Goal: Task Accomplishment & Management: Use online tool/utility

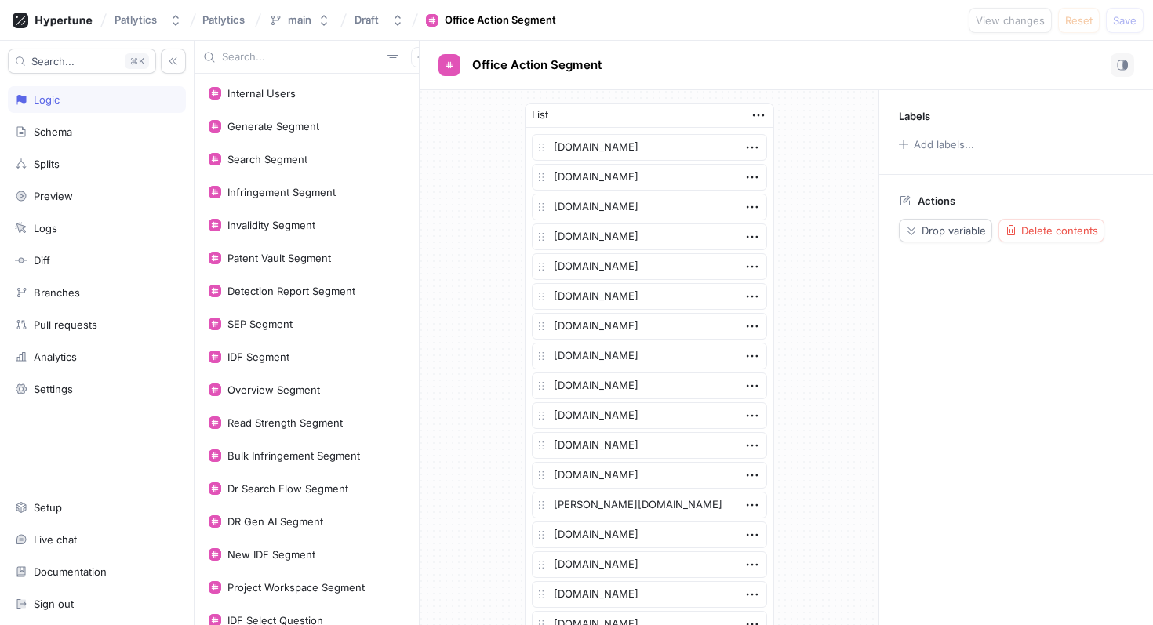
scroll to position [440, 0]
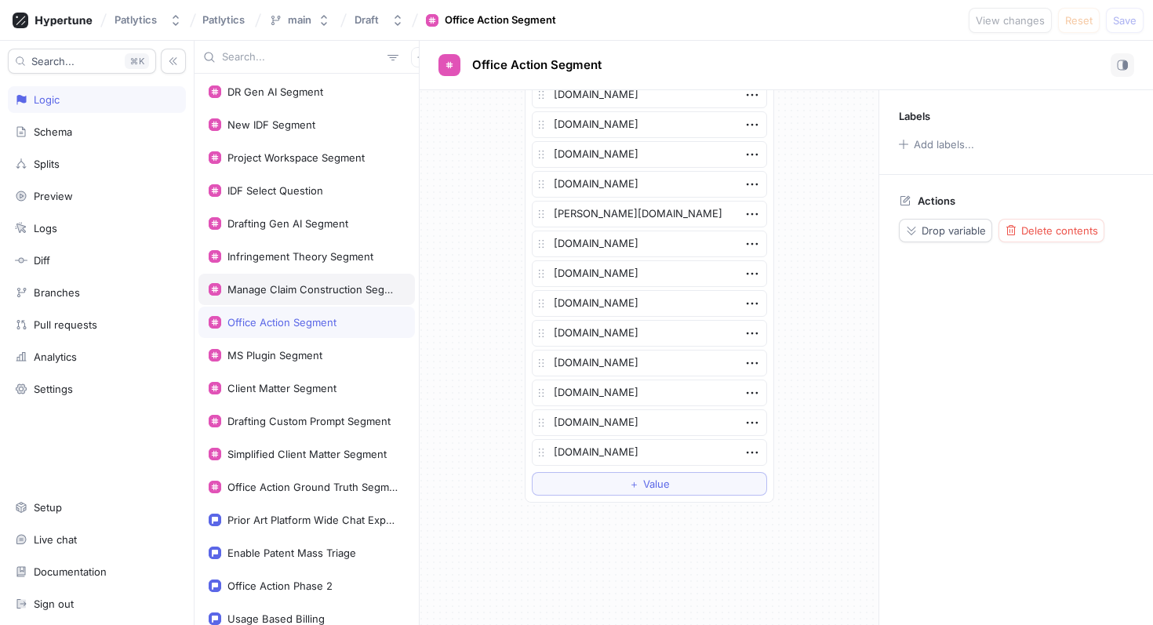
click at [310, 295] on div "Manage Claim Construction Segment" at bounding box center [312, 289] width 171 height 13
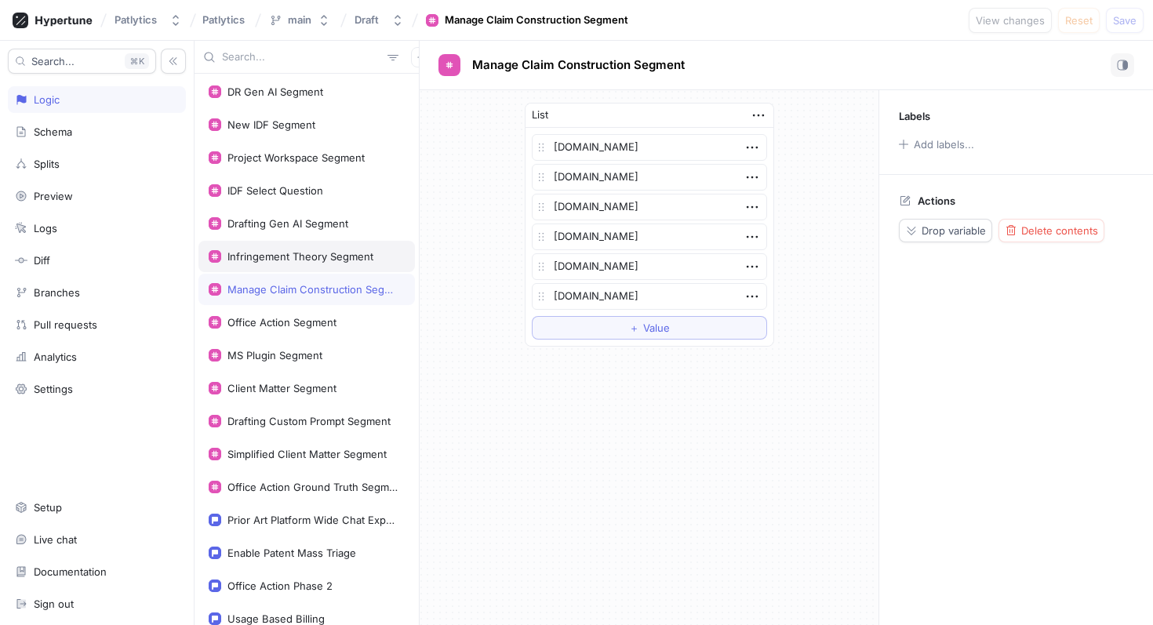
click at [336, 241] on div "Infringement Theory Segment" at bounding box center [306, 256] width 216 height 31
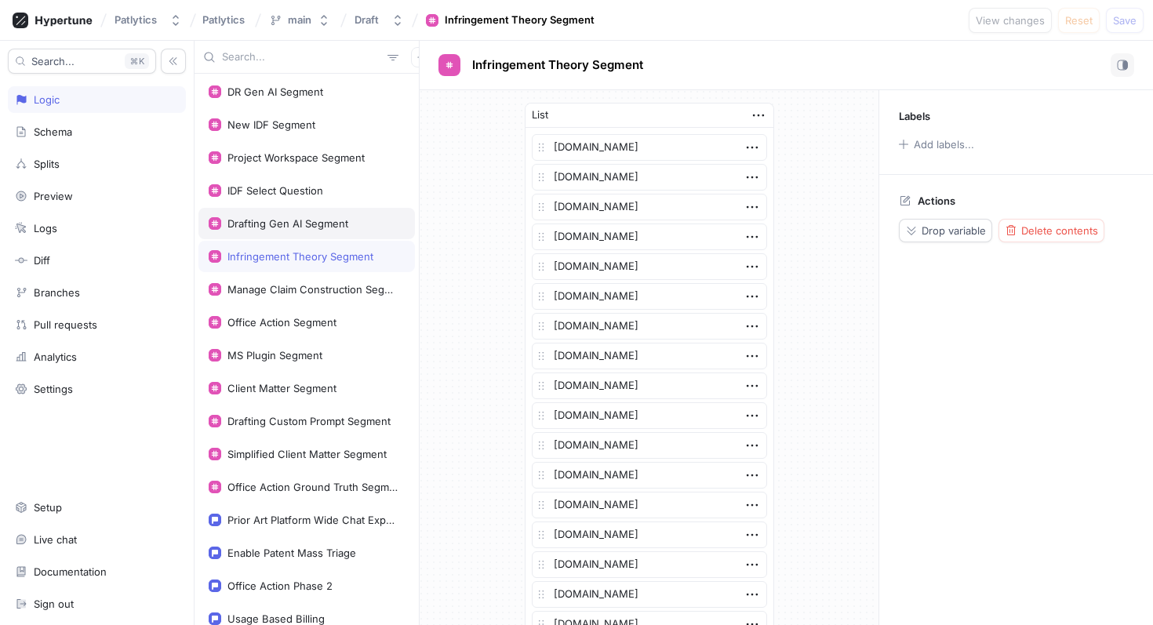
click at [329, 220] on div "Drafting Gen AI Segment" at bounding box center [287, 223] width 121 height 13
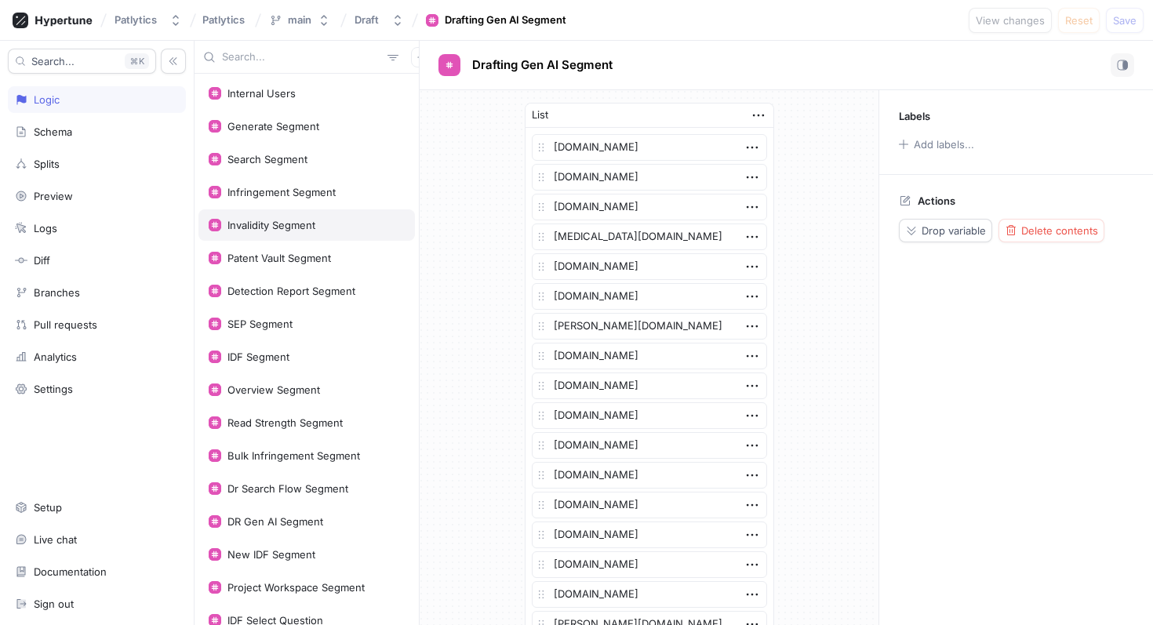
click at [308, 221] on div "Invalidity Segment" at bounding box center [271, 225] width 88 height 13
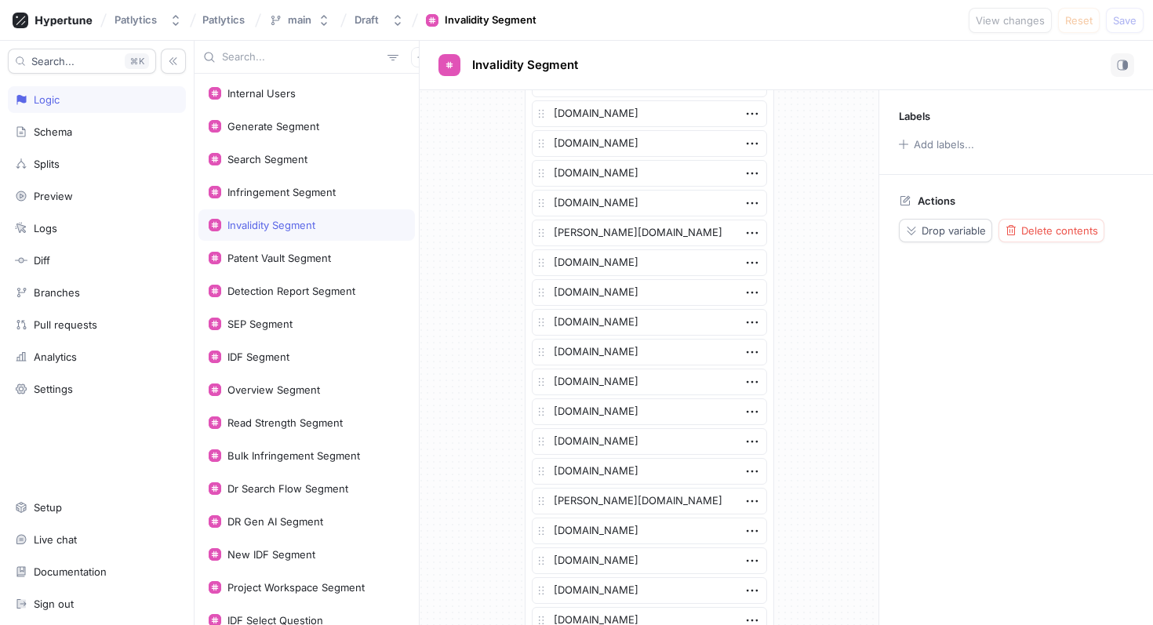
scroll to position [3348, 0]
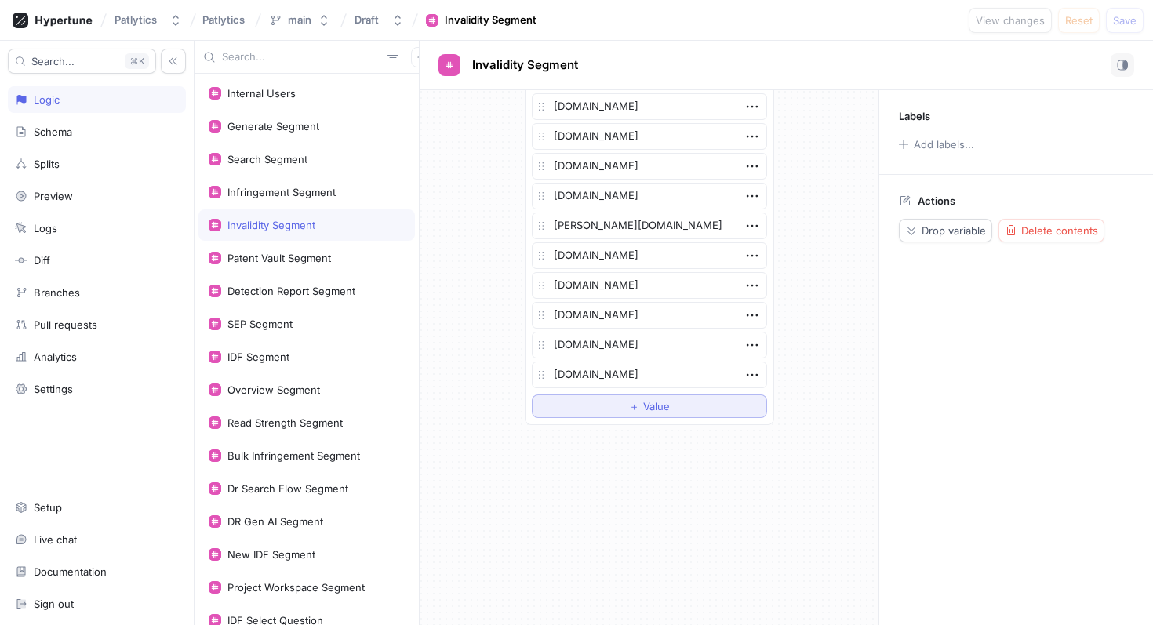
click at [592, 410] on button "＋ Value" at bounding box center [649, 406] width 235 height 24
type textarea "x"
type textarea "g"
type textarea "x"
type textarea "gm"
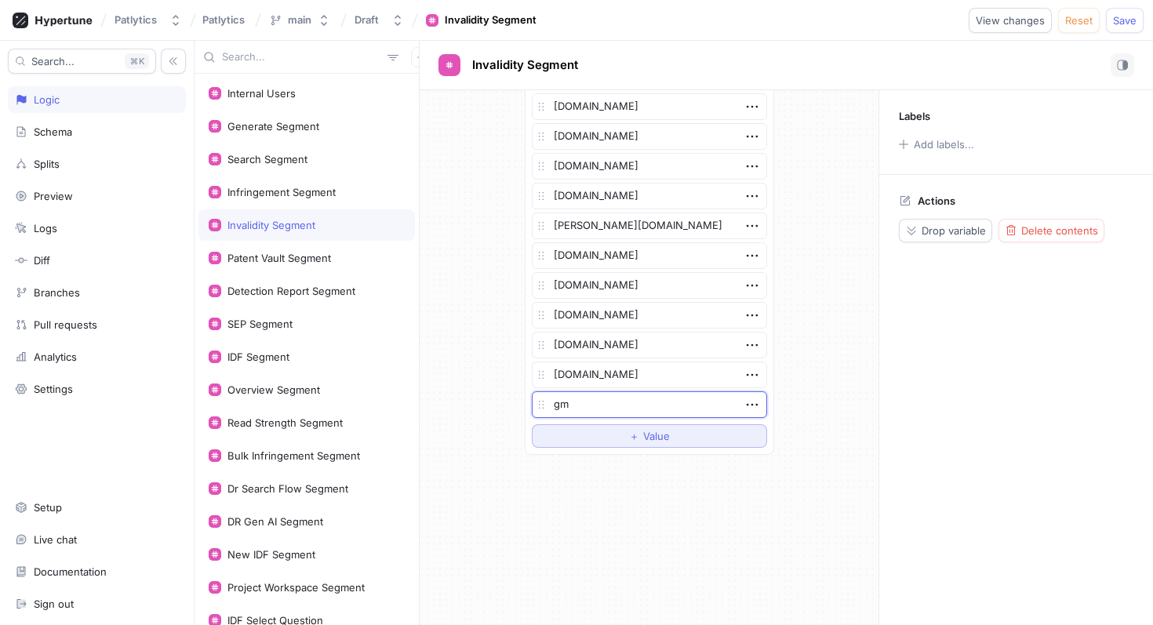
type textarea "x"
type textarea "gmai"
type textarea "x"
type textarea "gmail"
type textarea "x"
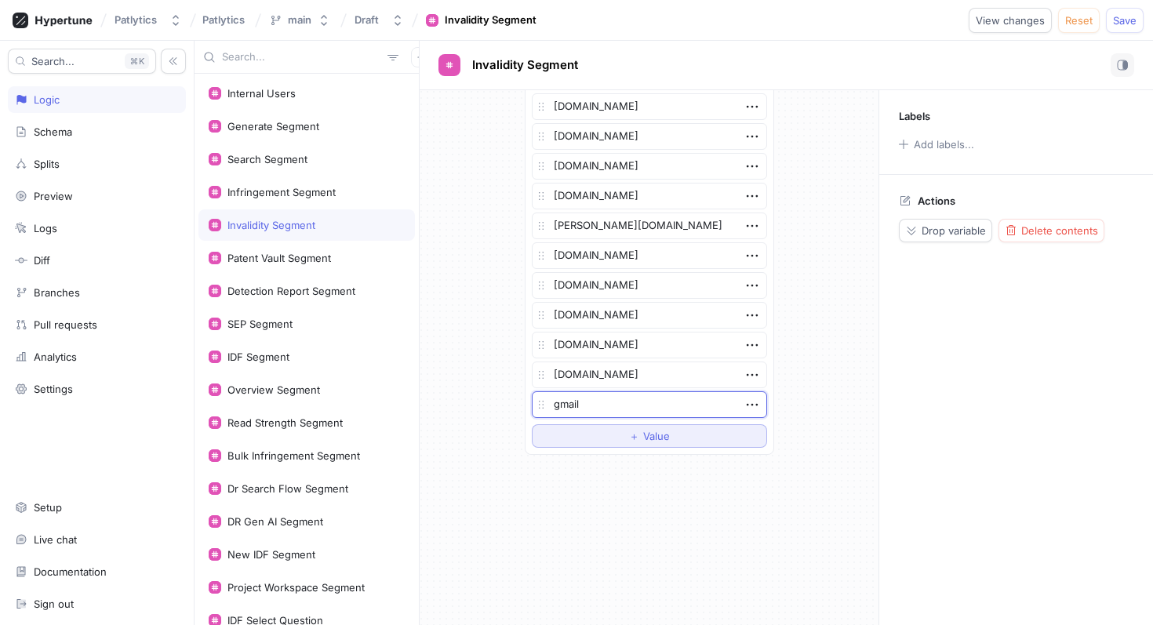
type textarea "gmail."
type textarea "x"
type textarea "gmail.c"
type textarea "x"
type textarea "[DOMAIN_NAME]"
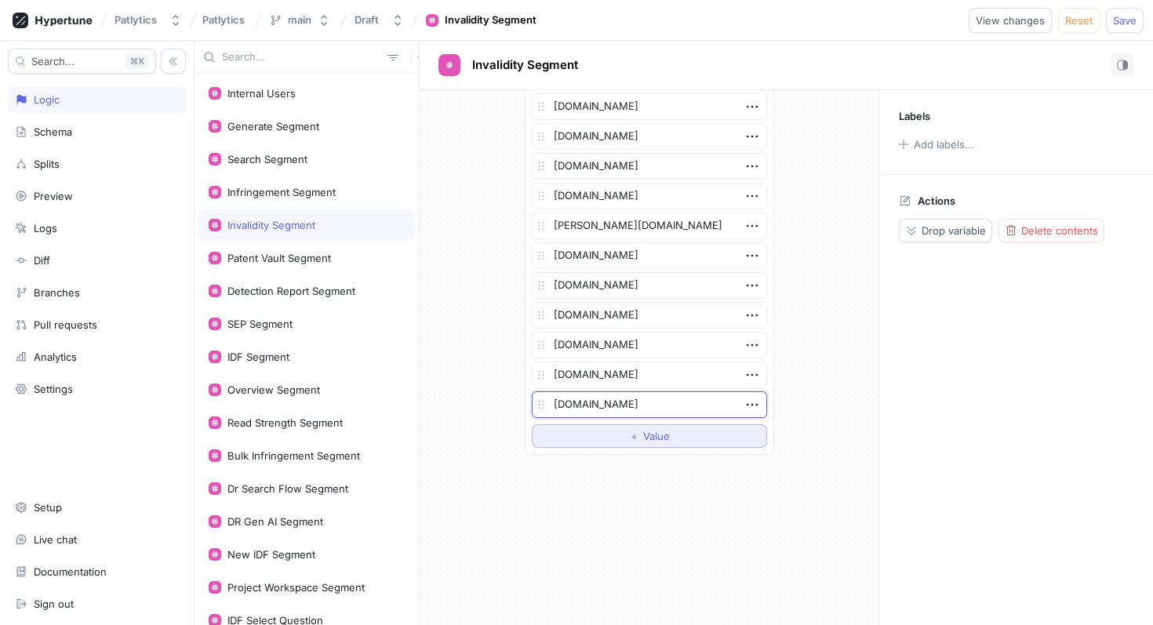
type textarea "x"
type textarea "[DOMAIN_NAME]"
click at [1130, 21] on span "Save" at bounding box center [1125, 20] width 24 height 9
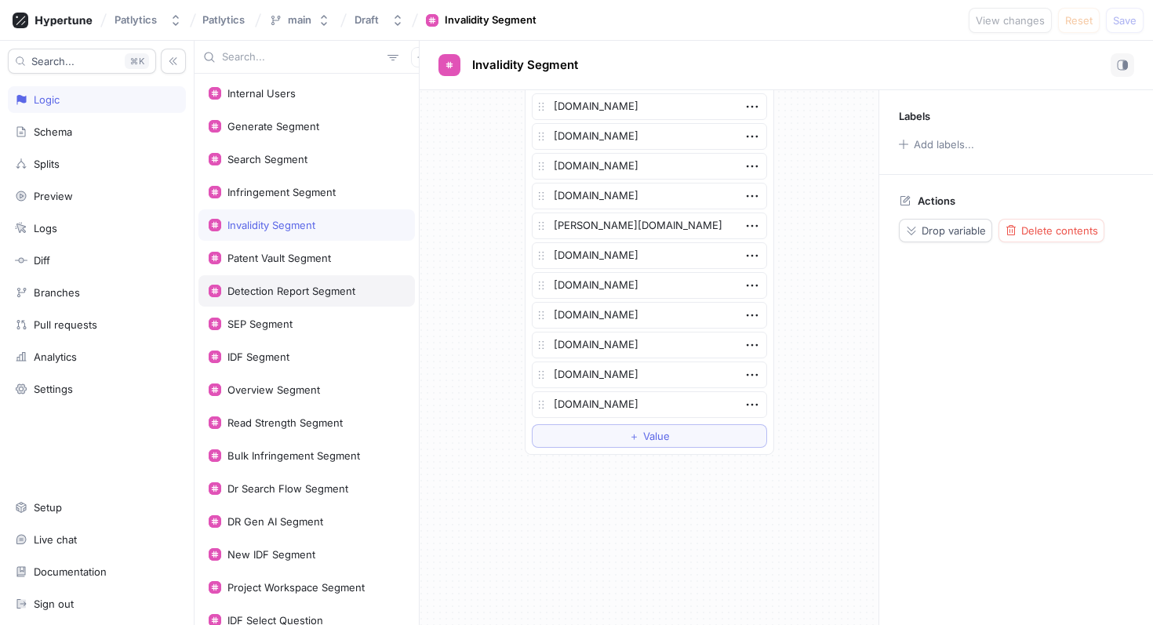
click at [307, 292] on div "Detection Report Segment" at bounding box center [291, 291] width 128 height 13
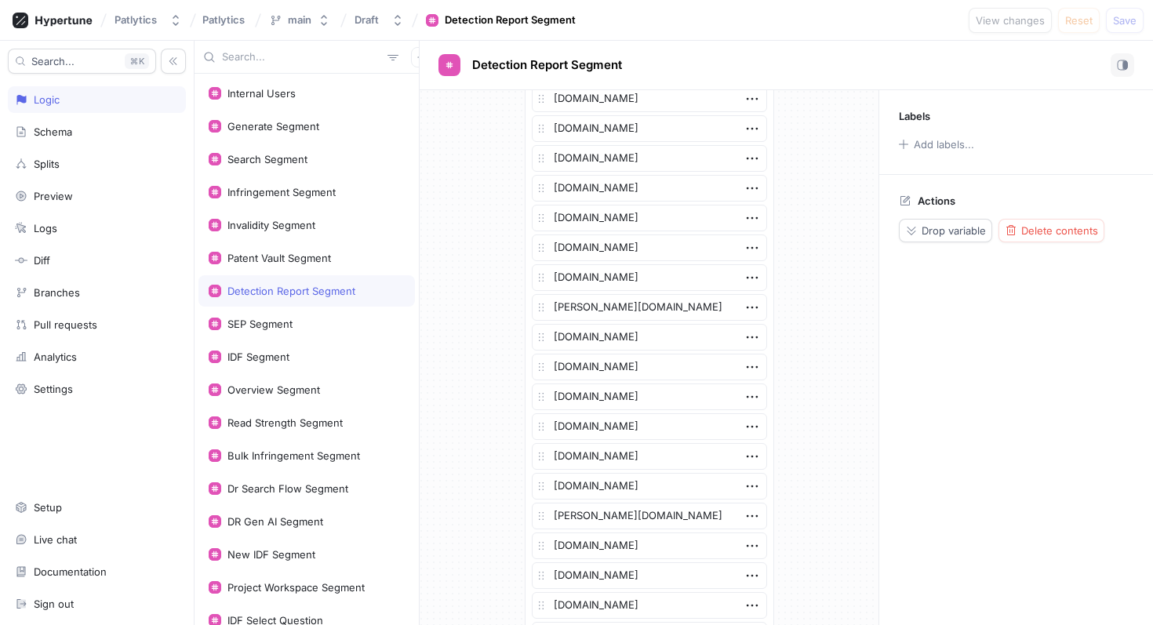
scroll to position [3467, 0]
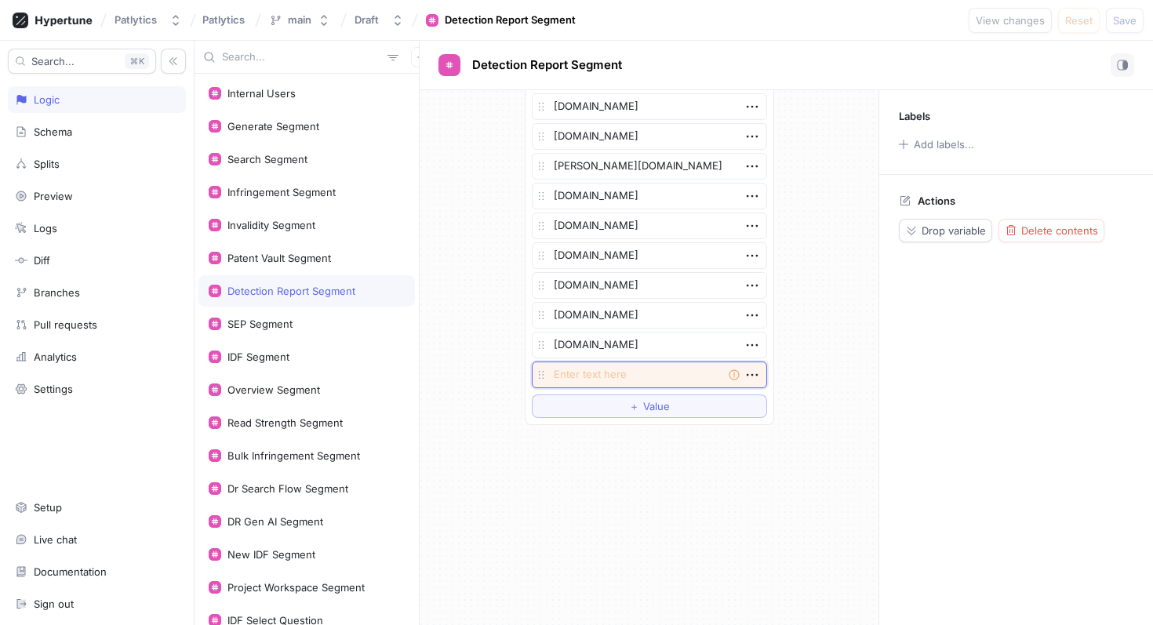
click at [633, 380] on textarea at bounding box center [649, 374] width 235 height 27
type textarea "x"
type textarea "g"
type textarea "x"
type textarea "gma"
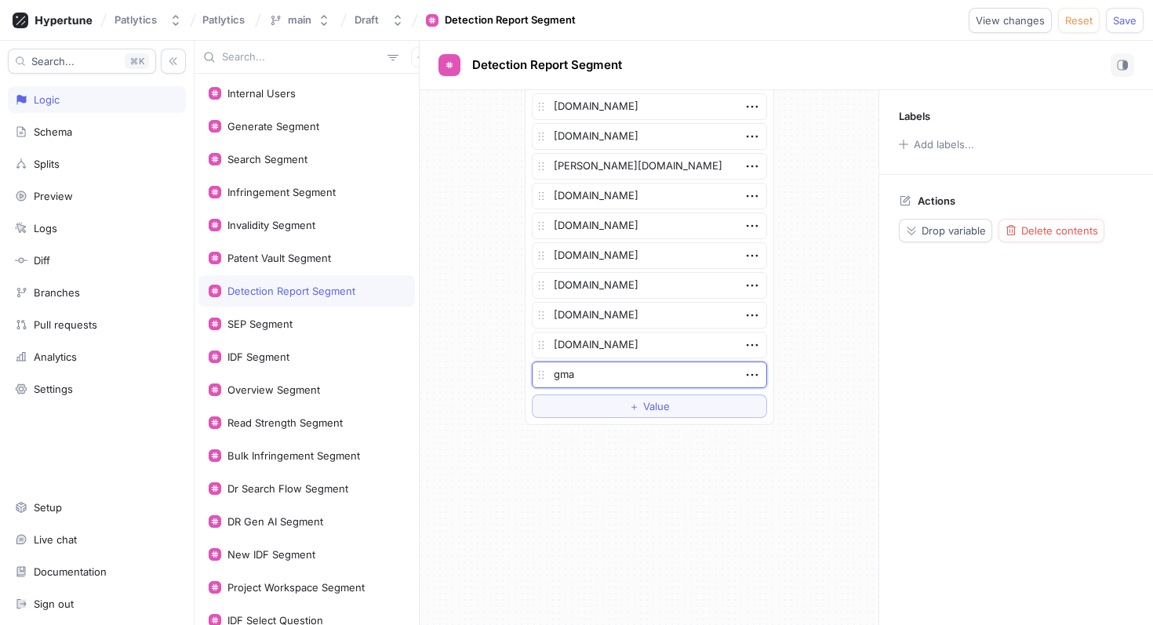
type textarea "x"
type textarea "gmail"
type textarea "x"
type textarea "gmail.c"
type textarea "x"
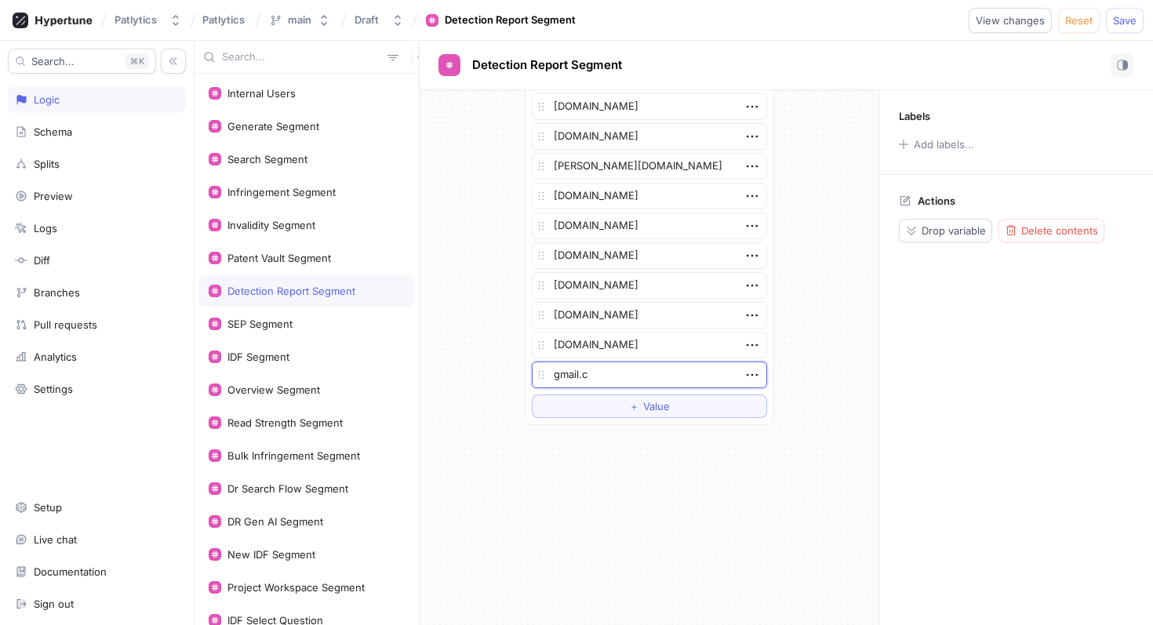
type textarea "[DOMAIN_NAME]"
type textarea "x"
type textarea "[DOMAIN_NAME]"
click at [1111, 32] on button "Save" at bounding box center [1125, 20] width 38 height 25
click at [302, 263] on div "Patent Vault Segment" at bounding box center [279, 258] width 104 height 13
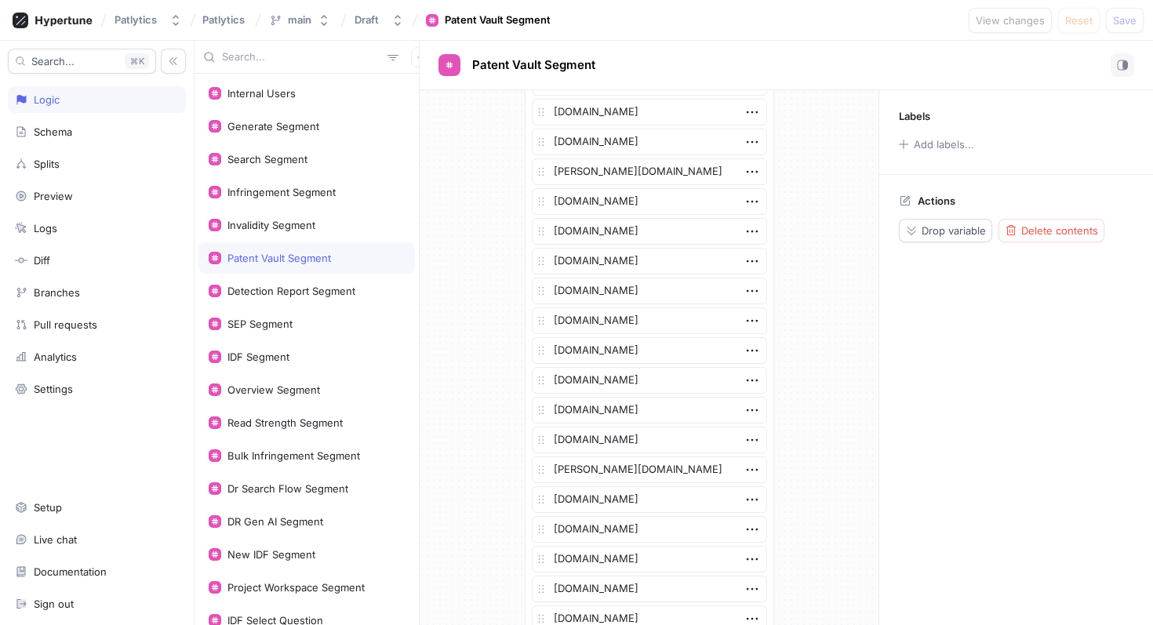
scroll to position [3259, 0]
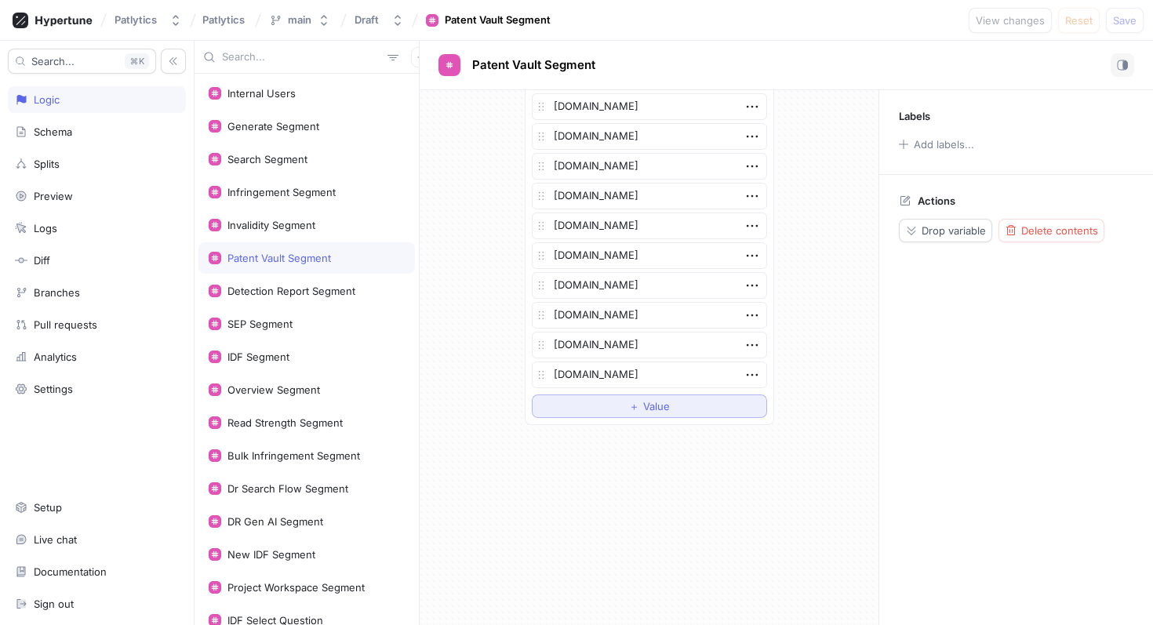
click at [615, 397] on button "＋ Value" at bounding box center [649, 406] width 235 height 24
type textarea "x"
type textarea "g"
type textarea "x"
type textarea "gm"
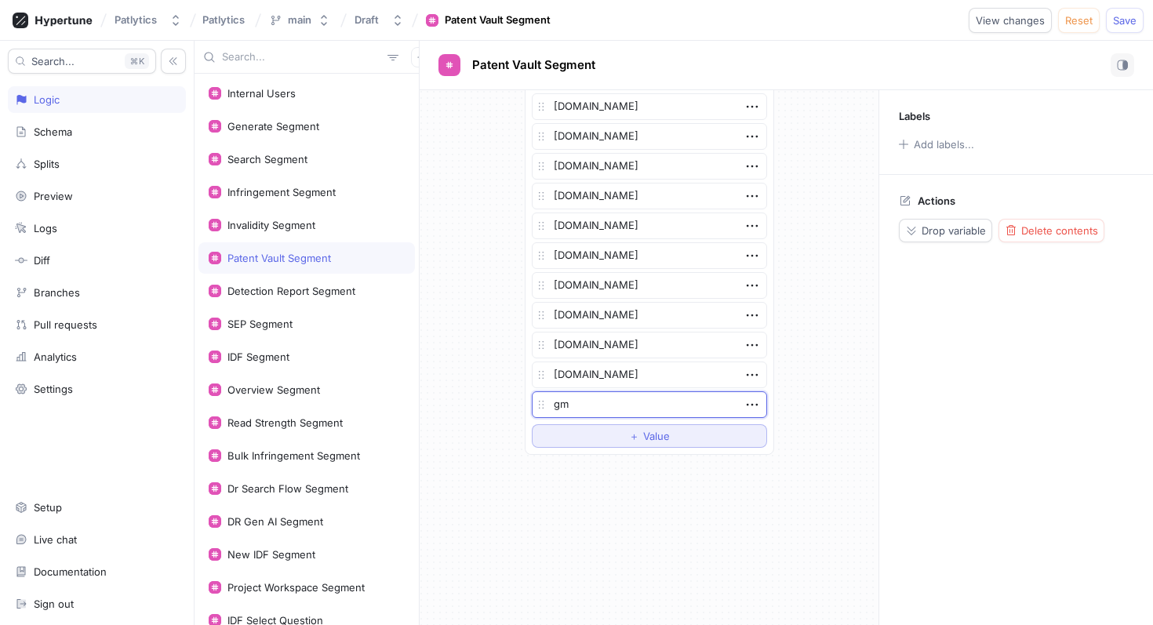
type textarea "x"
type textarea "gmai"
type textarea "x"
type textarea "gmail"
type textarea "x"
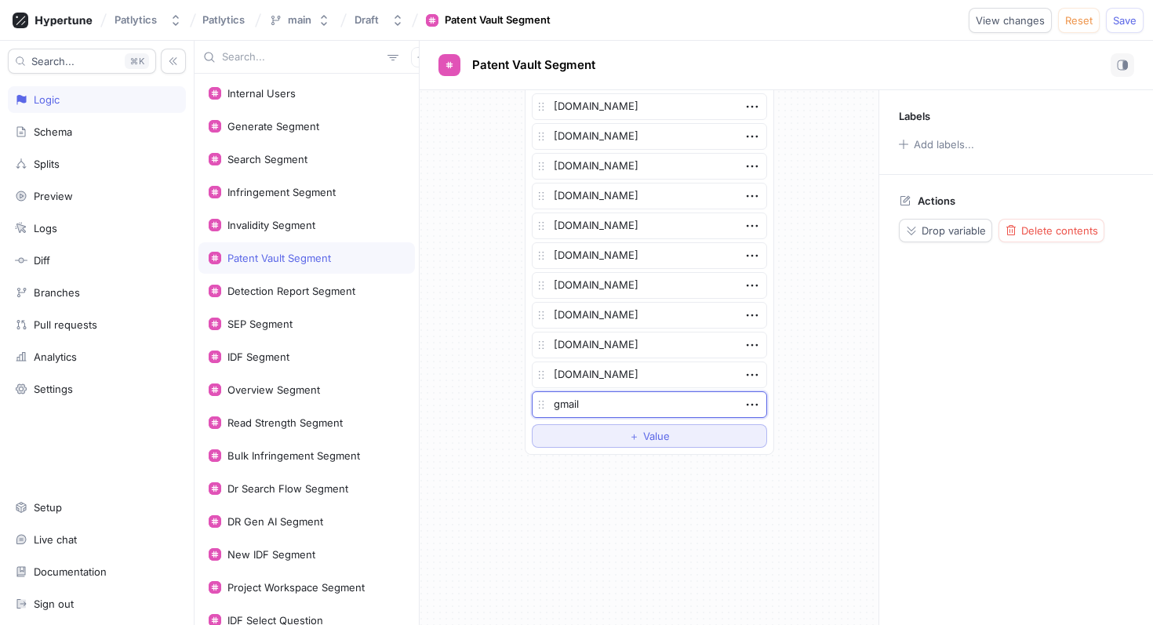
type textarea "gmail."
type textarea "x"
type textarea "gmail.c"
type textarea "x"
type textarea "[DOMAIN_NAME]"
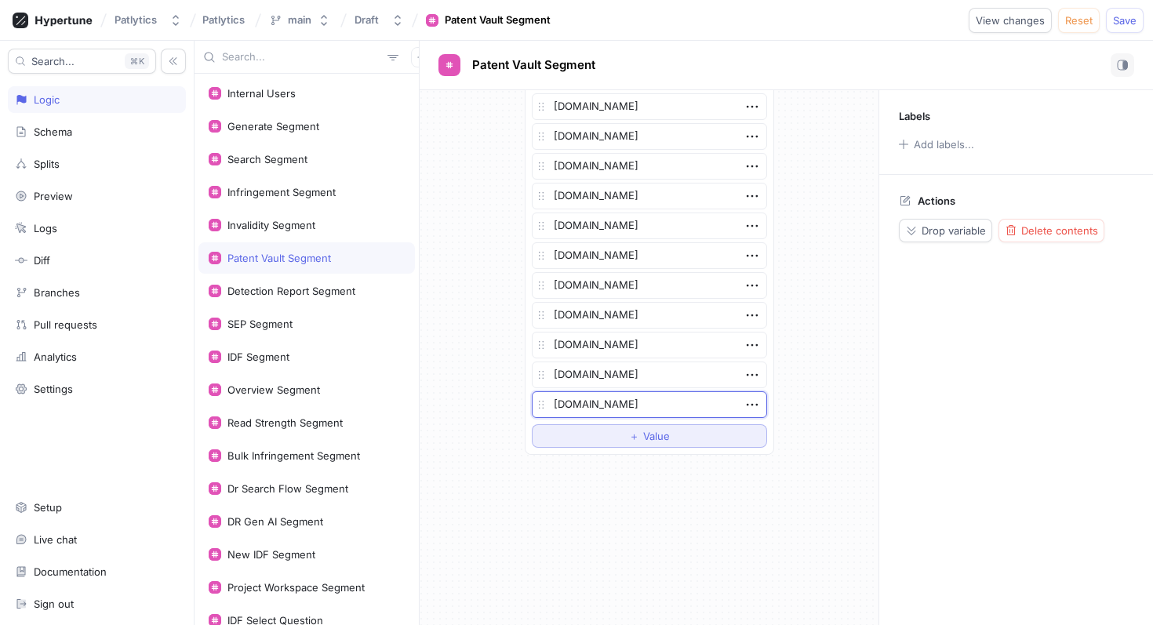
type textarea "x"
type textarea "[DOMAIN_NAME]"
click at [1120, 5] on div "Patlytics Patlytics main Draft Patent Vault Segment View changes Reset Save" at bounding box center [576, 20] width 1153 height 41
click at [1120, 27] on button "Save" at bounding box center [1125, 20] width 38 height 25
type textarea "x"
